Goal: Register for event/course

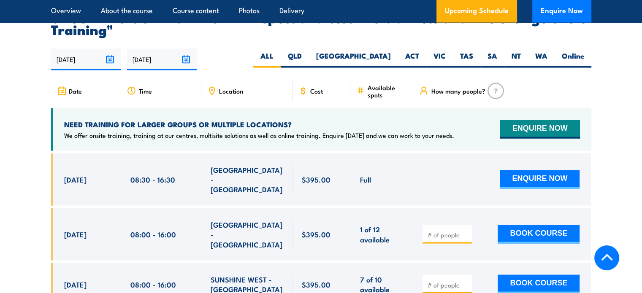
scroll to position [1519, 0]
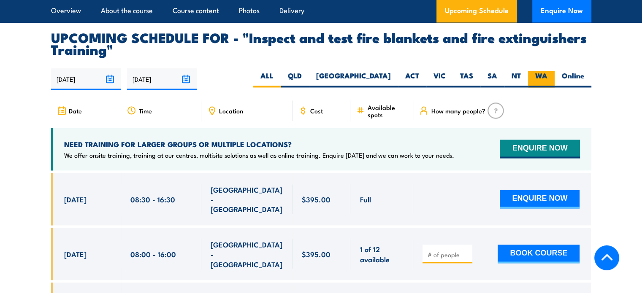
click at [543, 87] on label "WA" at bounding box center [541, 79] width 27 height 16
click at [547, 76] on input "WA" at bounding box center [549, 73] width 5 height 5
radio input "true"
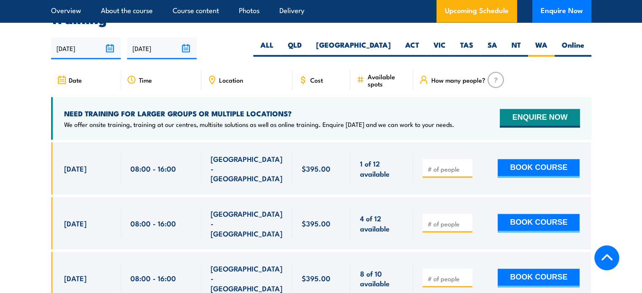
scroll to position [1524, 0]
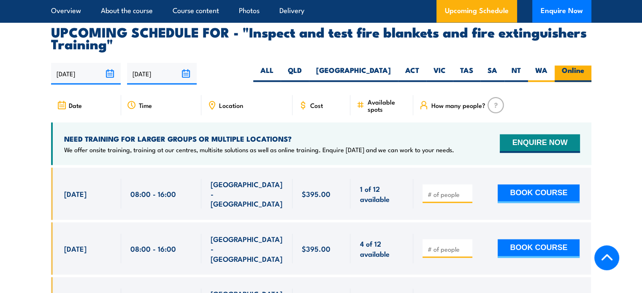
click at [578, 82] on label "Online" at bounding box center [572, 73] width 37 height 16
click at [584, 71] on input "Online" at bounding box center [586, 67] width 5 height 5
radio input "true"
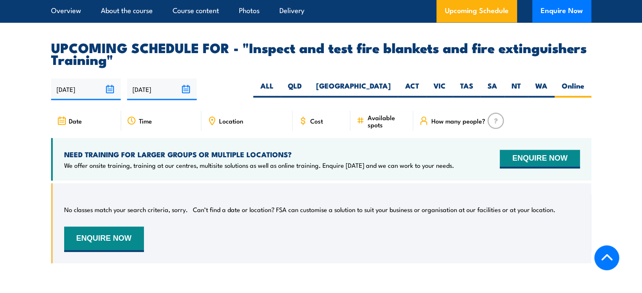
scroll to position [1482, 0]
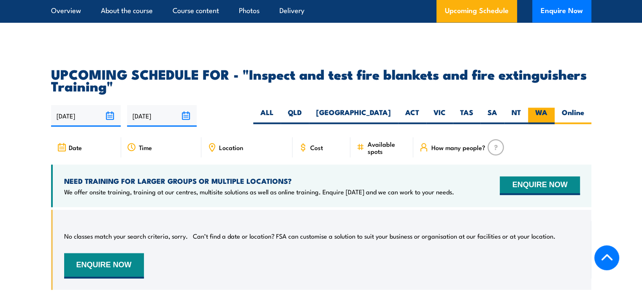
click at [537, 124] on label "WA" at bounding box center [541, 116] width 27 height 16
click at [547, 113] on input "WA" at bounding box center [549, 110] width 5 height 5
radio input "true"
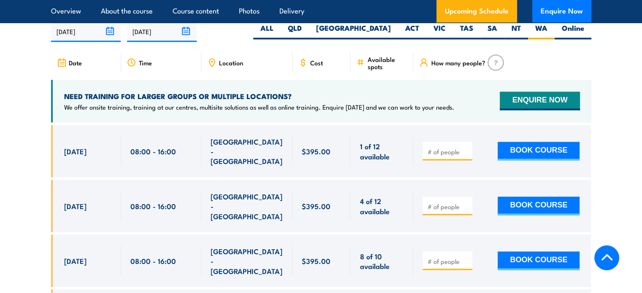
scroll to position [1618, 0]
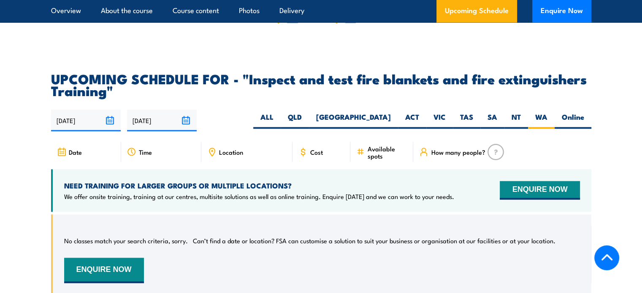
scroll to position [1482, 0]
